Goal: Check status: Check status

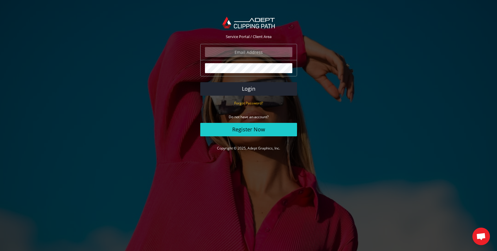
click at [247, 53] on input "email" at bounding box center [248, 52] width 87 height 10
type input "[EMAIL_ADDRESS][DOMAIN_NAME]"
click at [200, 82] on button "Login" at bounding box center [248, 88] width 97 height 13
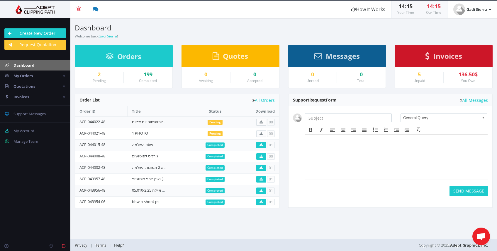
click at [154, 123] on link "דלתא קומפוזיציות לפוטושופ יום צילום [DATE]" at bounding box center [168, 121] width 73 height 5
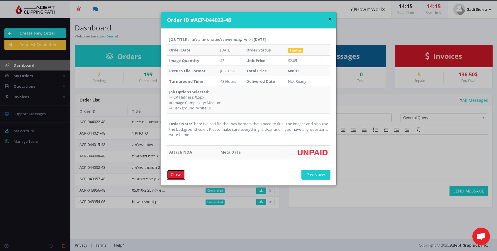
click at [173, 174] on input "Close" at bounding box center [176, 175] width 18 height 10
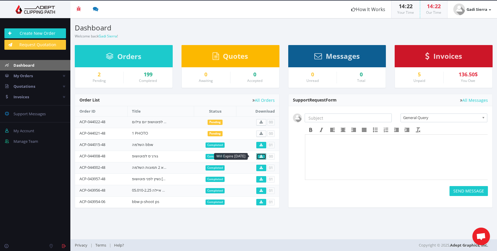
click at [260, 157] on icon at bounding box center [260, 157] width 3 height 4
